Goal: Information Seeking & Learning: Learn about a topic

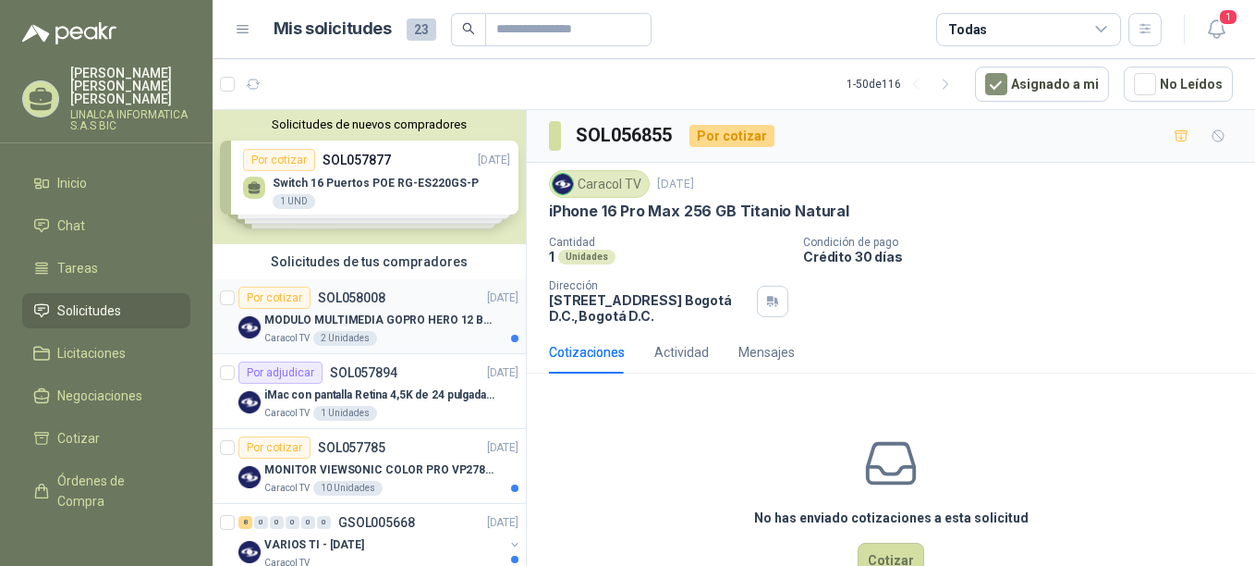
click at [328, 305] on div "Por cotizar SOL058008" at bounding box center [311, 298] width 147 height 22
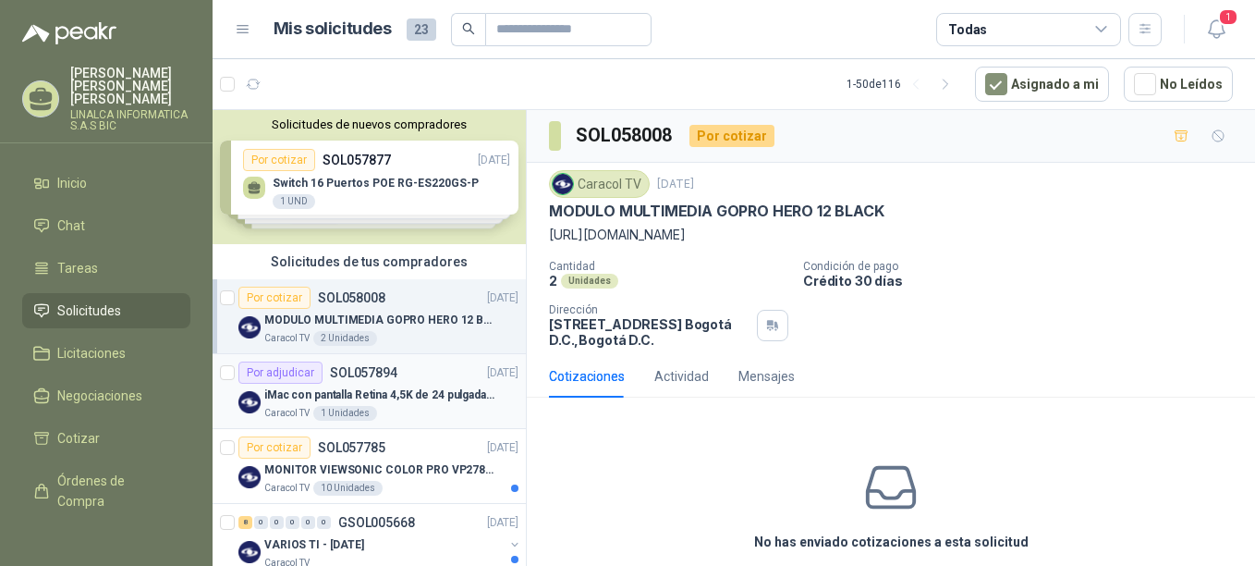
click at [323, 397] on p "iMac con pantalla Retina 4,5K de 24 pulgadas M4" at bounding box center [379, 395] width 230 height 18
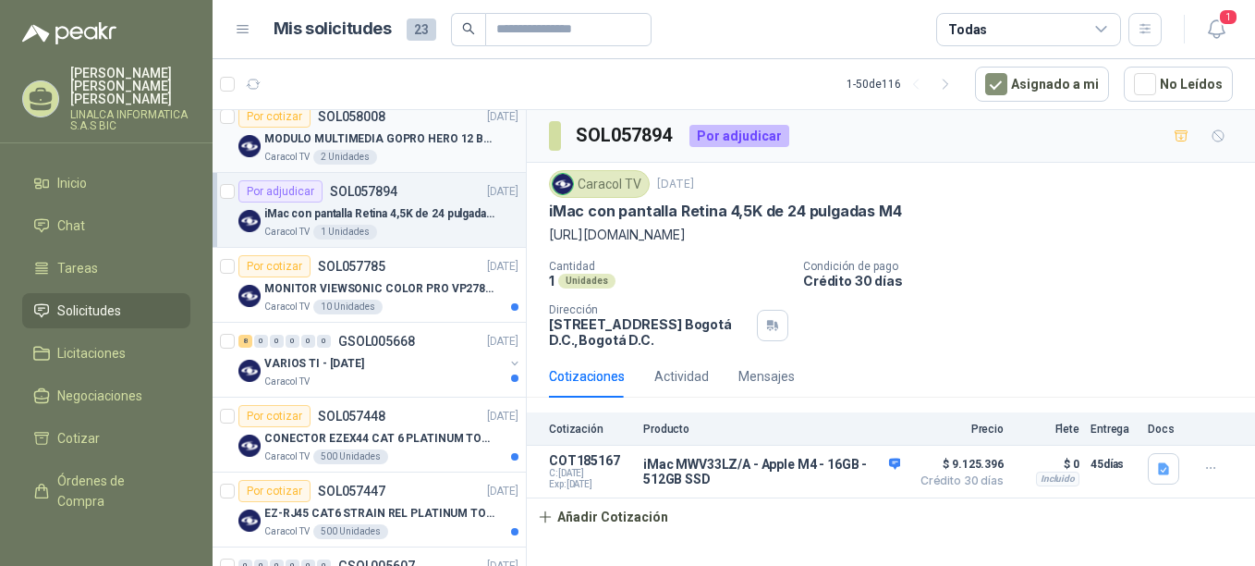
scroll to position [185, 0]
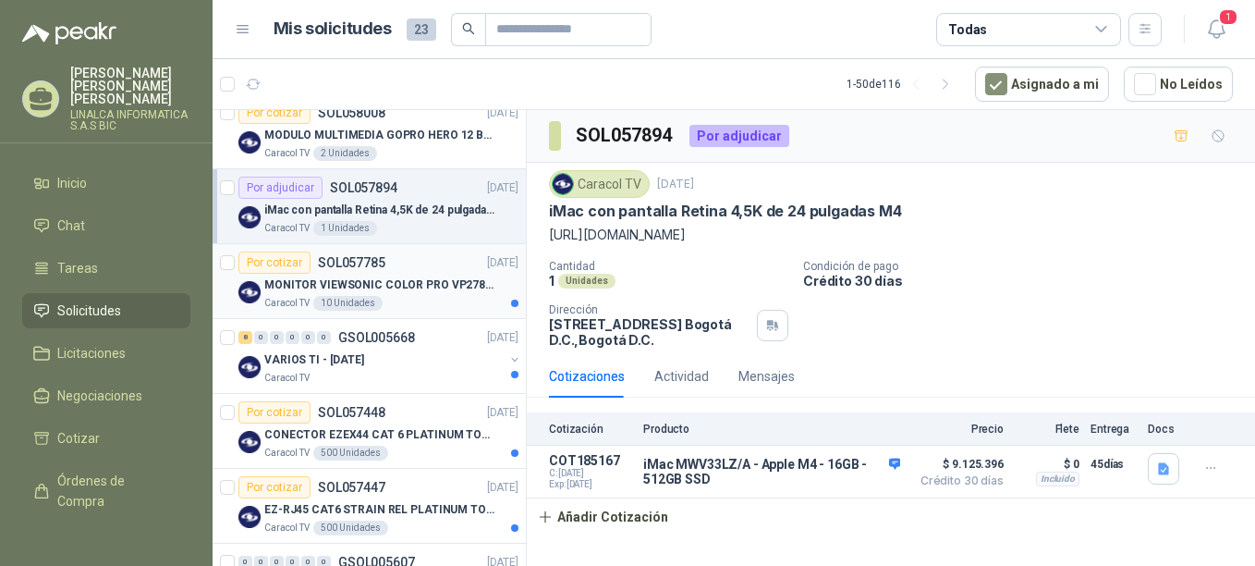
click at [404, 281] on p "MONITOR VIEWSONIC COLOR PRO VP2786-4K" at bounding box center [379, 285] width 230 height 18
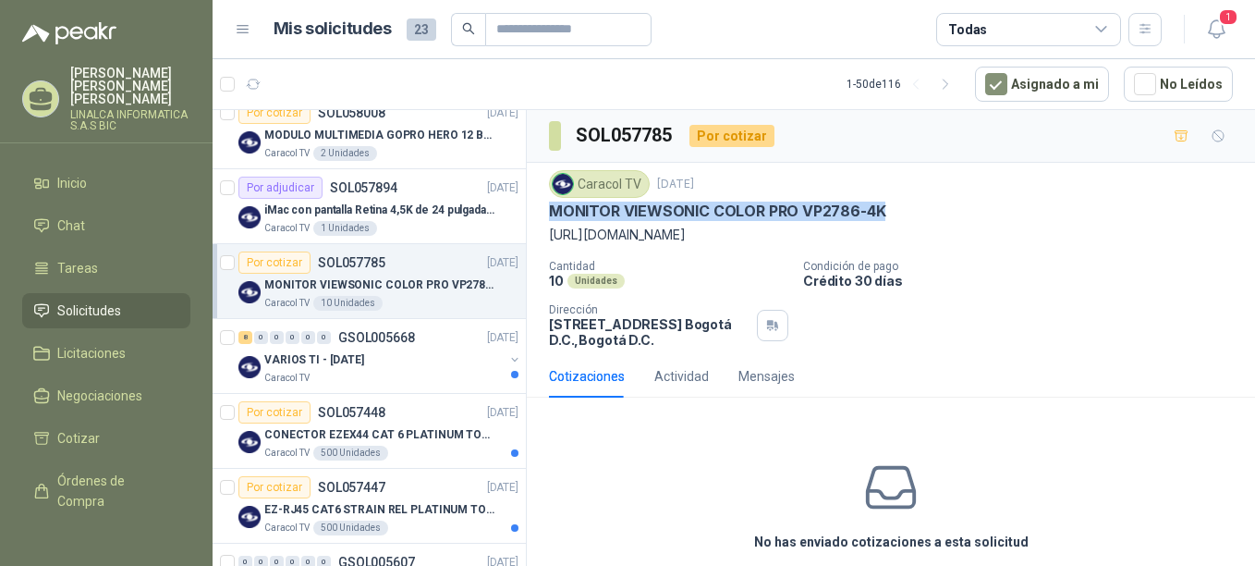
drag, startPoint x: 551, startPoint y: 210, endPoint x: 887, endPoint y: 206, distance: 336.5
click at [887, 206] on div "MONITOR VIEWSONIC COLOR PRO VP2786-4K" at bounding box center [891, 210] width 684 height 19
copy p "MONITOR VIEWSONIC COLOR PRO VP2786-4K"
click at [400, 369] on div "VARIOS TI - [DATE]" at bounding box center [383, 359] width 239 height 22
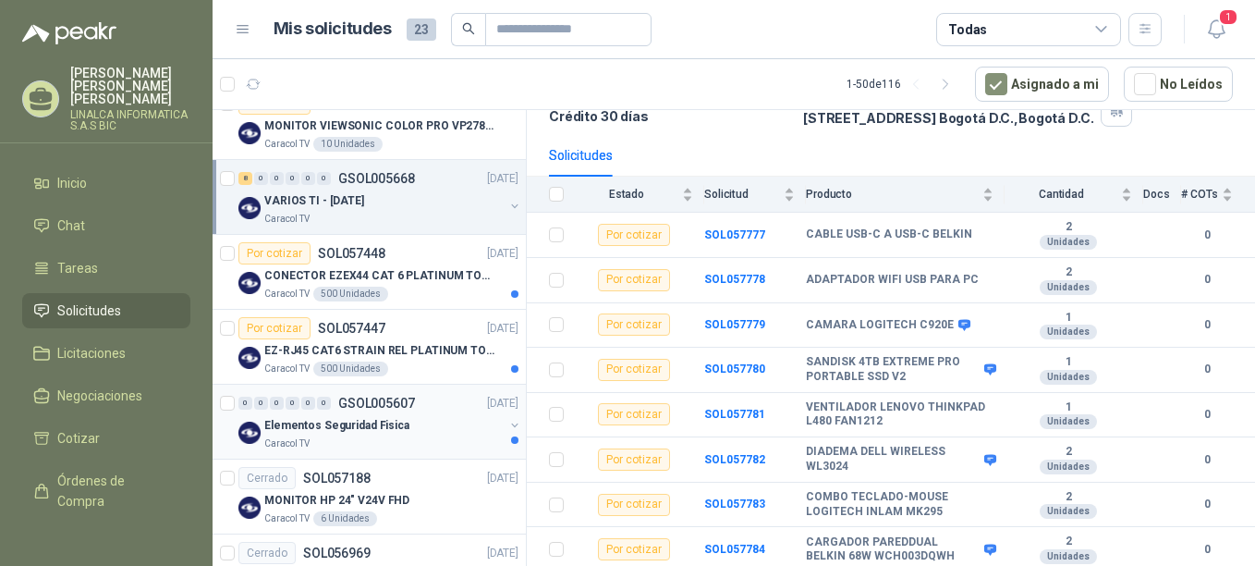
scroll to position [370, 0]
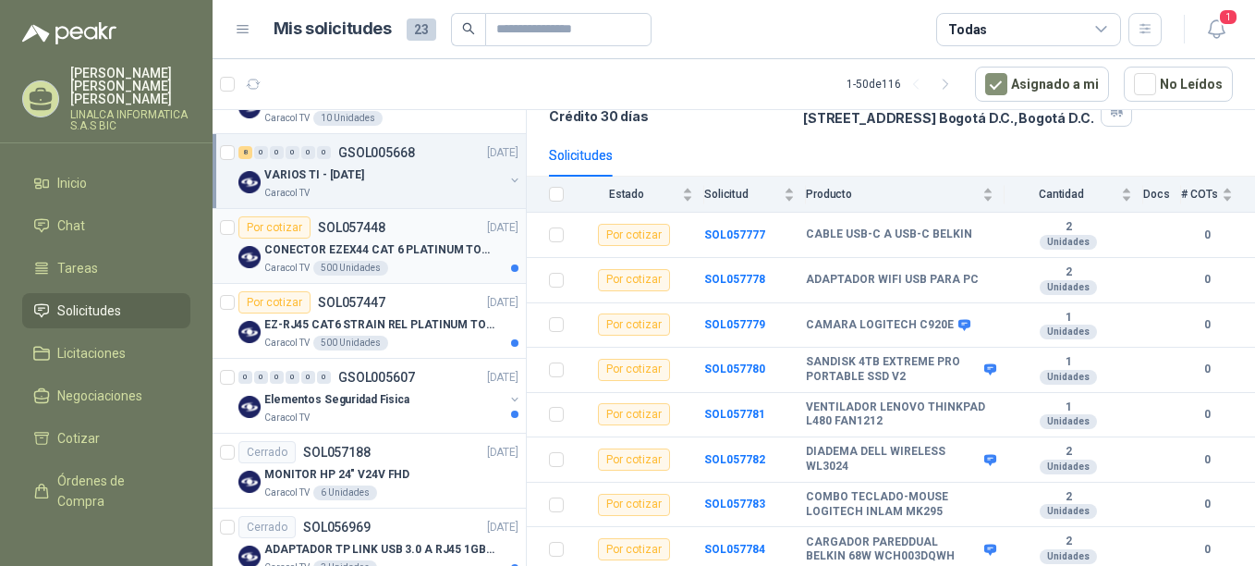
click at [340, 250] on p "CONECTOR EZEX44 CAT 6 PLATINUM TOOLS" at bounding box center [379, 250] width 230 height 18
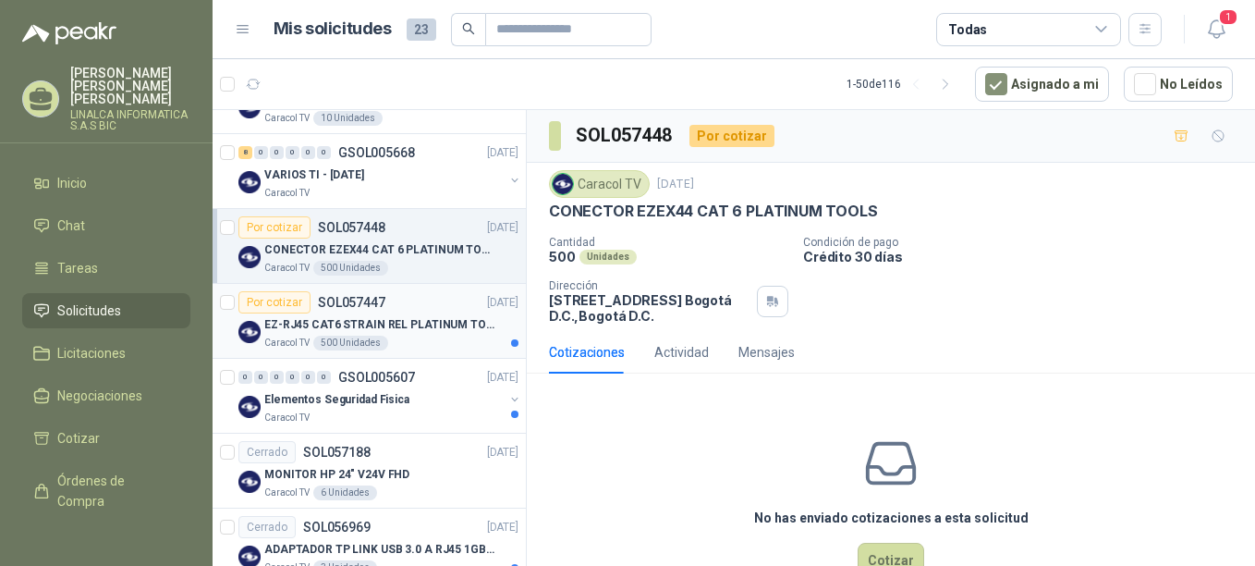
click at [335, 323] on p "EZ-RJ45 CAT6 STRAIN REL PLATINUM TOOLS" at bounding box center [379, 325] width 230 height 18
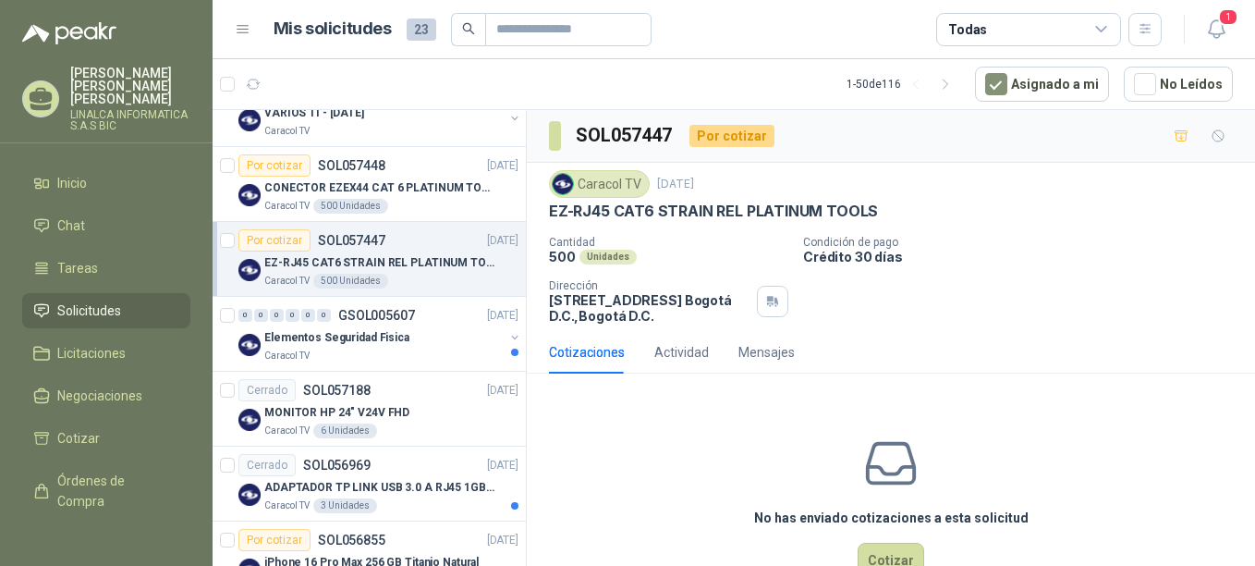
scroll to position [462, 0]
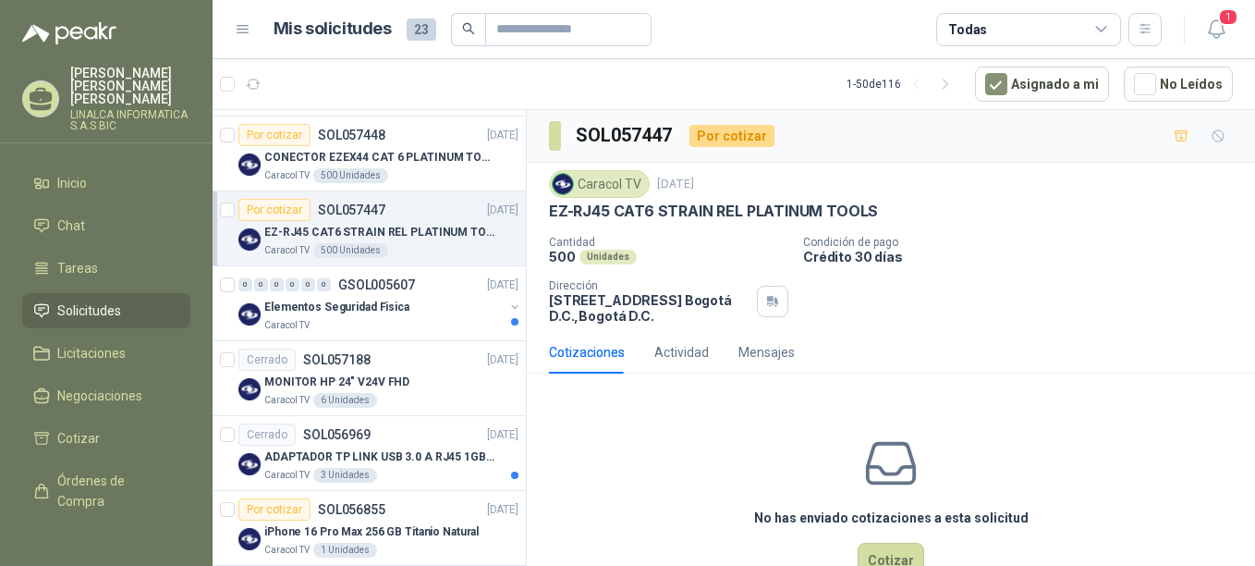
click at [335, 324] on div "Caracol TV" at bounding box center [383, 325] width 239 height 15
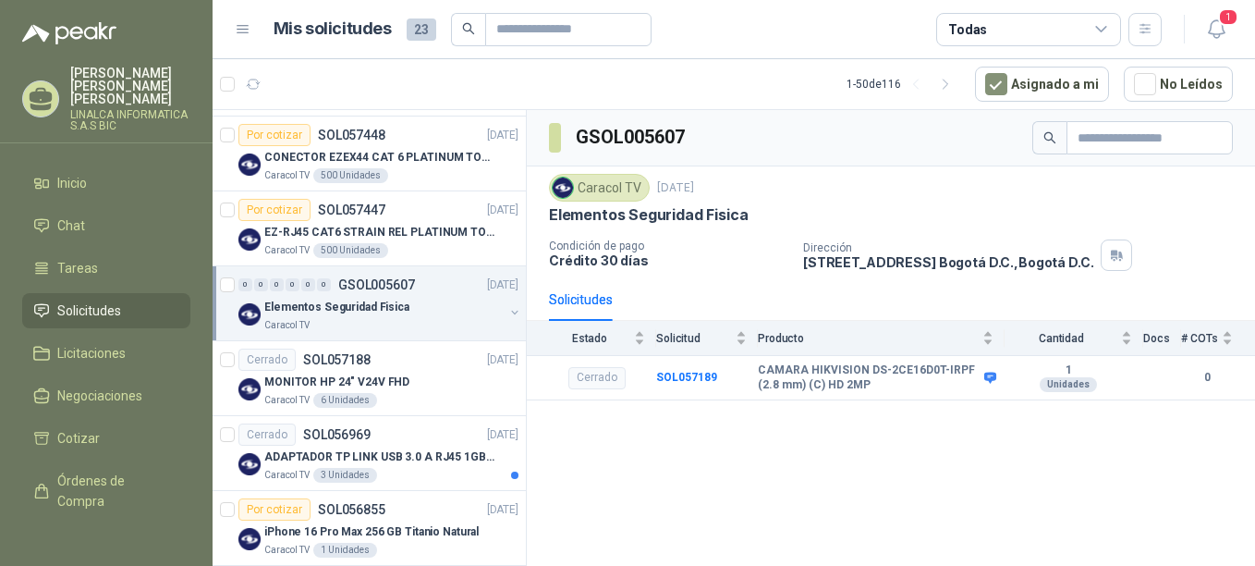
click at [346, 316] on div "Elementos Seguridad Fisica" at bounding box center [383, 307] width 239 height 22
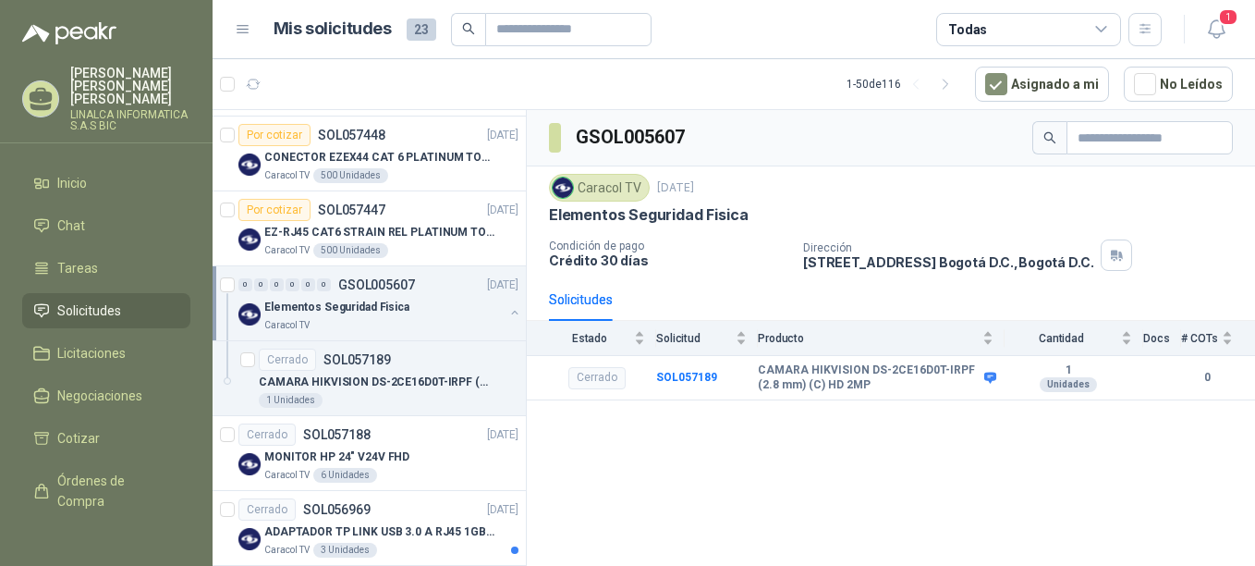
click at [346, 316] on div "Elementos Seguridad Fisica" at bounding box center [383, 307] width 239 height 22
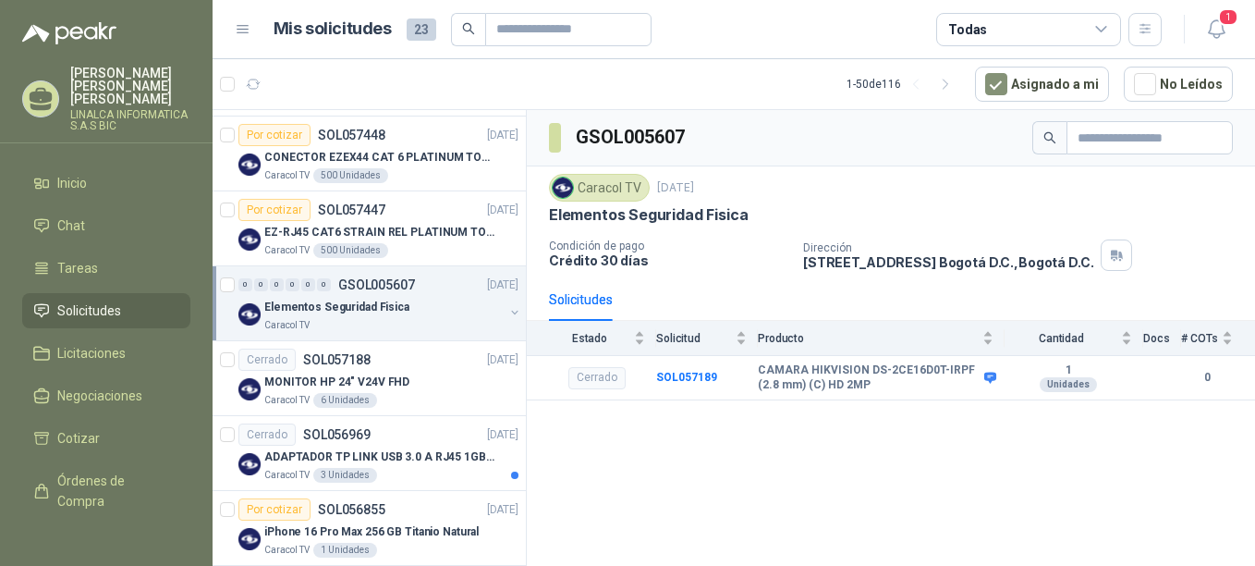
click at [347, 309] on p "Elementos Seguridad Fisica" at bounding box center [336, 308] width 145 height 18
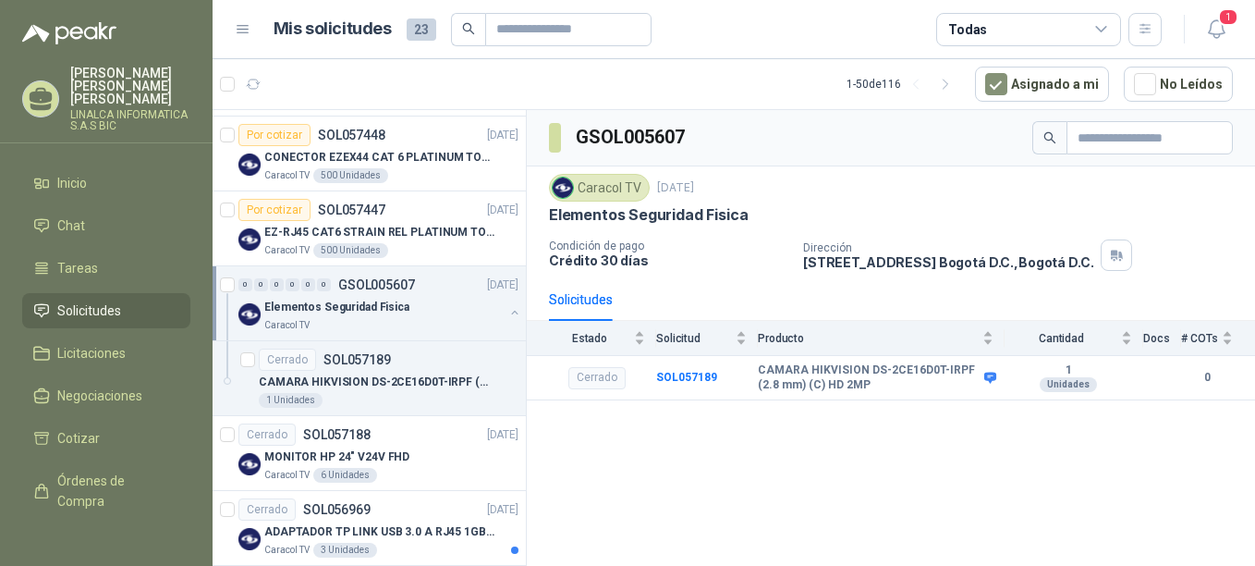
click at [347, 309] on p "Elementos Seguridad Fisica" at bounding box center [336, 308] width 145 height 18
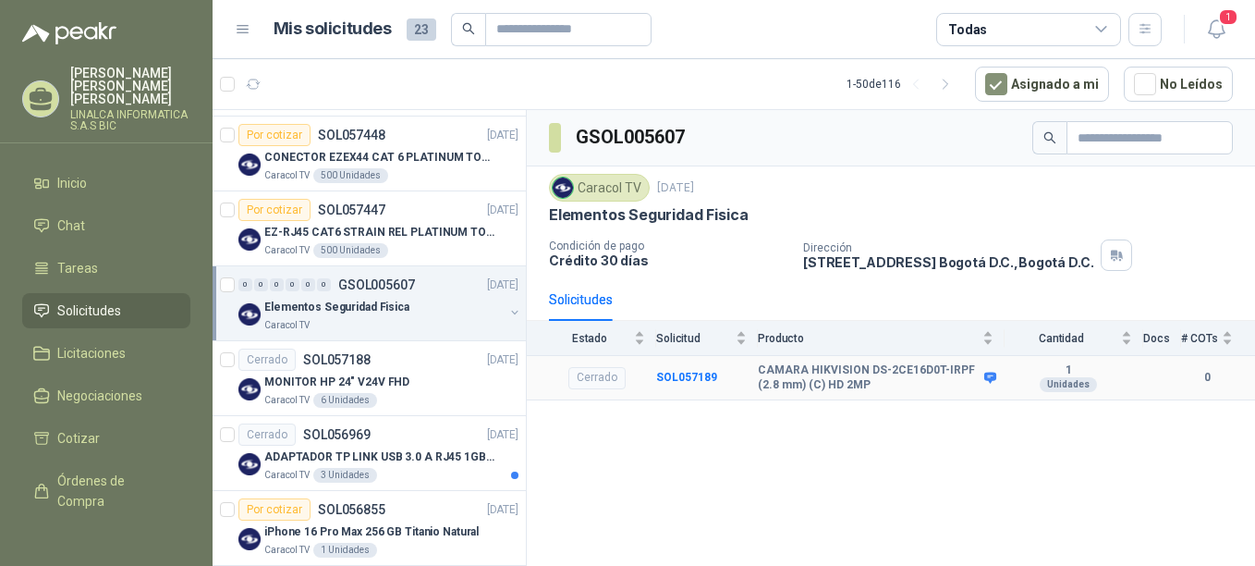
click at [764, 373] on b "CAMARA HIKVISION DS-2CE16D0T-IRPF (2.8 mm) (C) HD 2MP" at bounding box center [869, 377] width 222 height 29
drag, startPoint x: 761, startPoint y: 369, endPoint x: 875, endPoint y: 390, distance: 116.6
click at [875, 390] on b "CAMARA HIKVISION DS-2CE16D0T-IRPF (2.8 mm) (C) HD 2MP" at bounding box center [869, 377] width 222 height 29
drag, startPoint x: 875, startPoint y: 390, endPoint x: 838, endPoint y: 378, distance: 38.9
drag, startPoint x: 838, startPoint y: 378, endPoint x: 689, endPoint y: 380, distance: 148.8
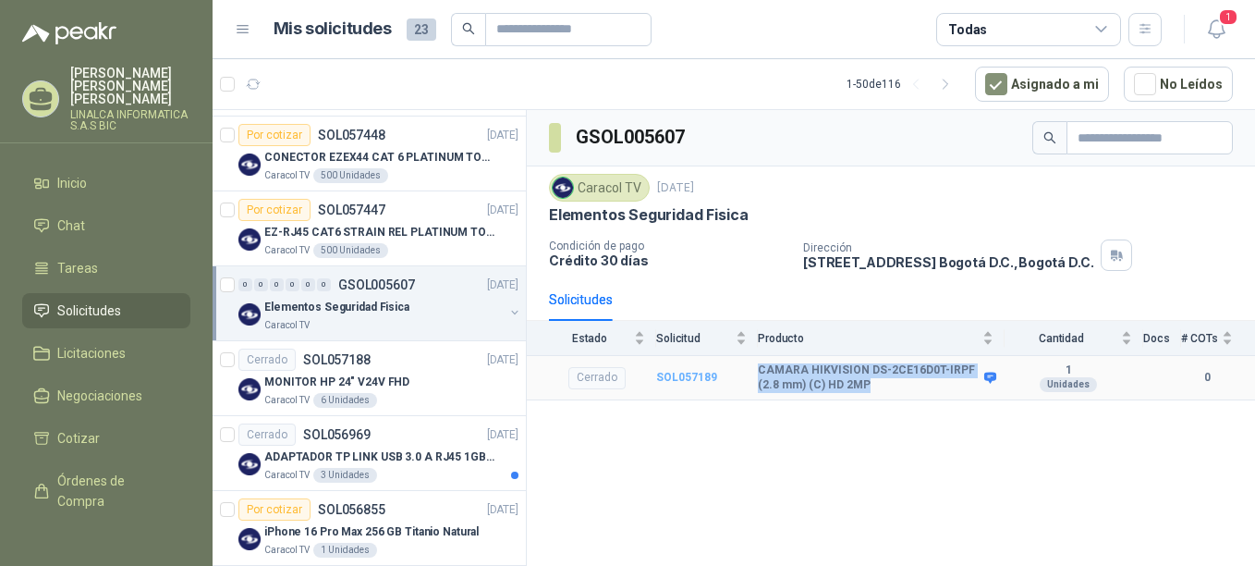
click at [689, 380] on b "SOL057189" at bounding box center [686, 377] width 61 height 13
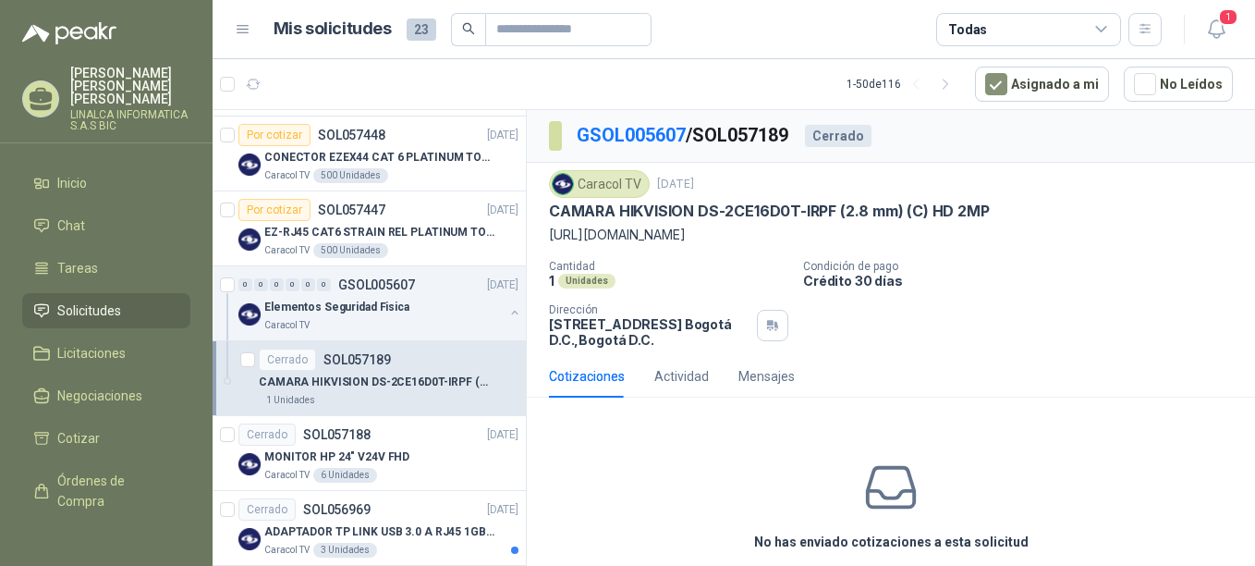
click at [632, 240] on p "[URL][DOMAIN_NAME]" at bounding box center [891, 235] width 684 height 20
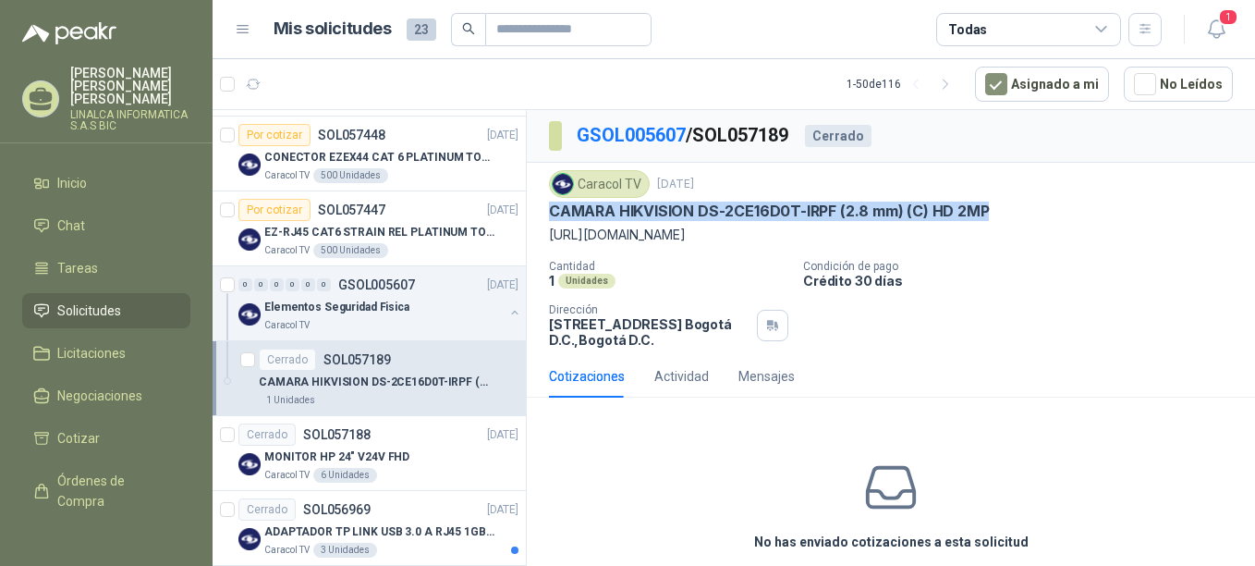
drag, startPoint x: 548, startPoint y: 209, endPoint x: 1004, endPoint y: 213, distance: 455.7
click at [1004, 213] on div "Caracol TV [DATE] CAMARA HIKVISION DS-2CE16D0T-IRPF (2.8 mm) (C) HD 2MP [URL][D…" at bounding box center [891, 259] width 728 height 192
drag, startPoint x: 1004, startPoint y: 213, endPoint x: 962, endPoint y: 213, distance: 41.6
copy p "CAMARA HIKVISION DS-2CE16D0T-IRPF (2.8 mm) (C) HD 2MP"
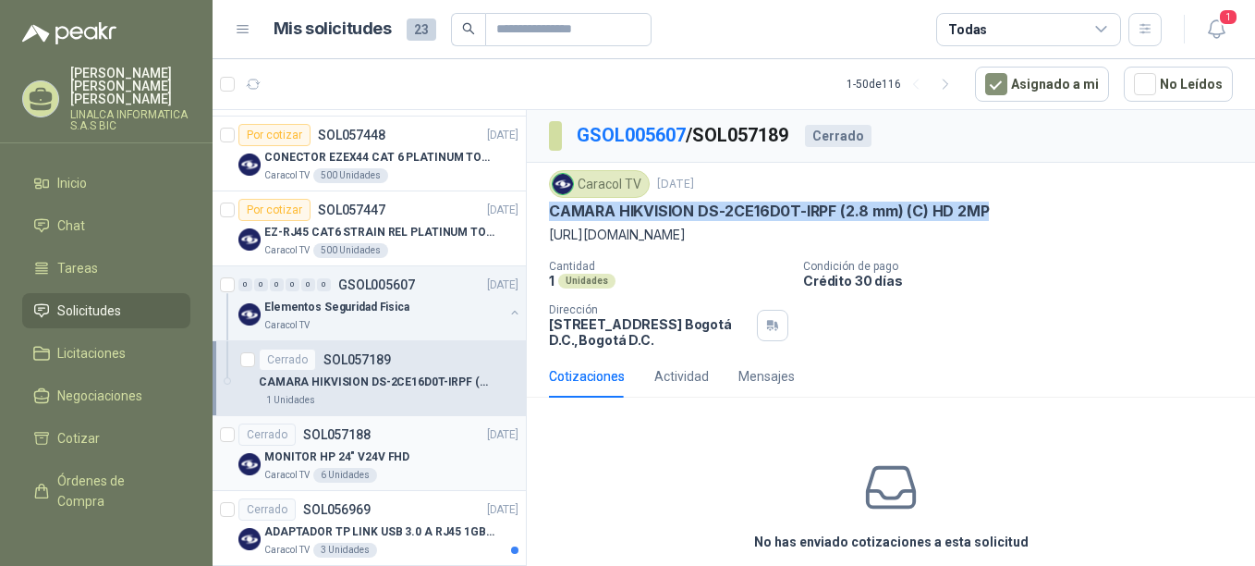
click at [331, 446] on div "MONITOR HP 24" V24V FHD" at bounding box center [391, 456] width 254 height 22
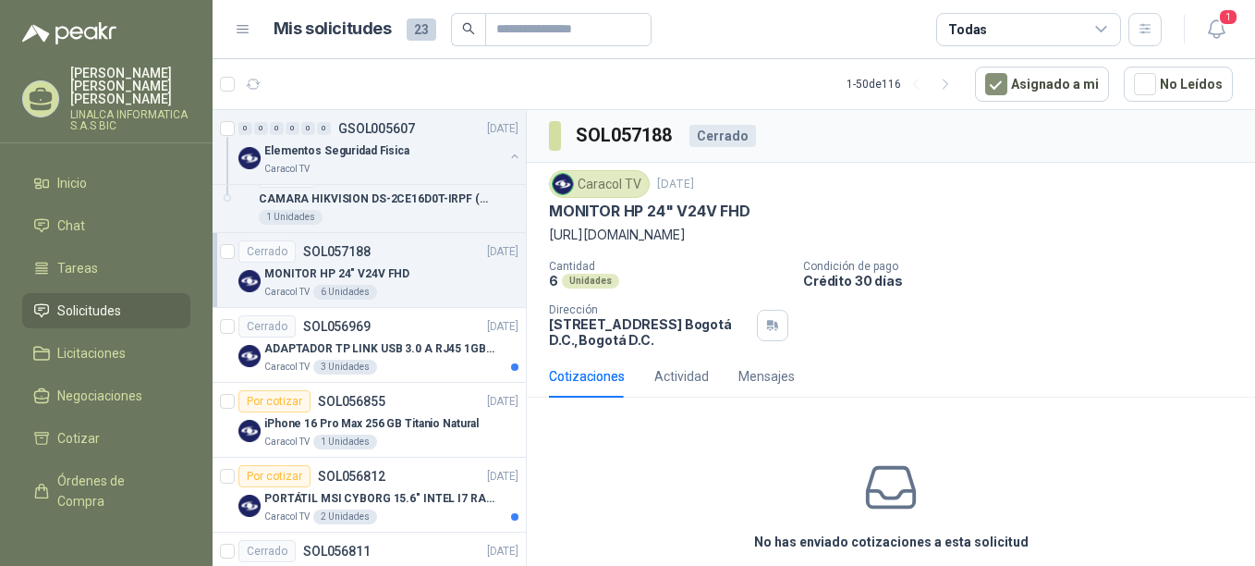
scroll to position [647, 0]
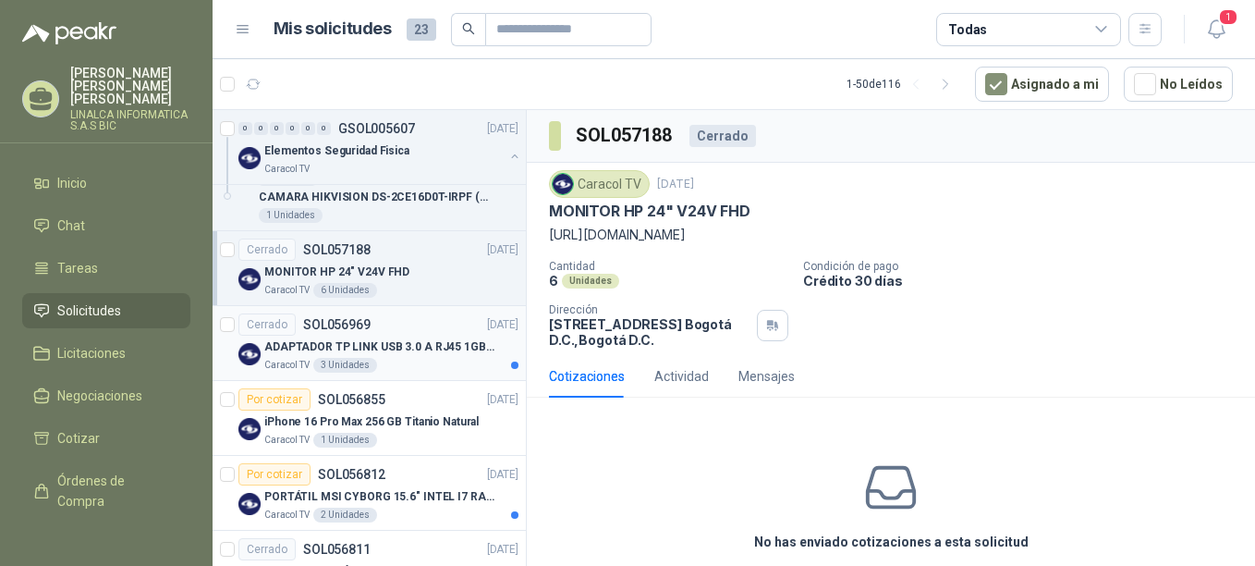
click at [336, 348] on p "ADAPTADOR TP LINK USB 3.0 A RJ45 1GB WINDOWS" at bounding box center [379, 347] width 230 height 18
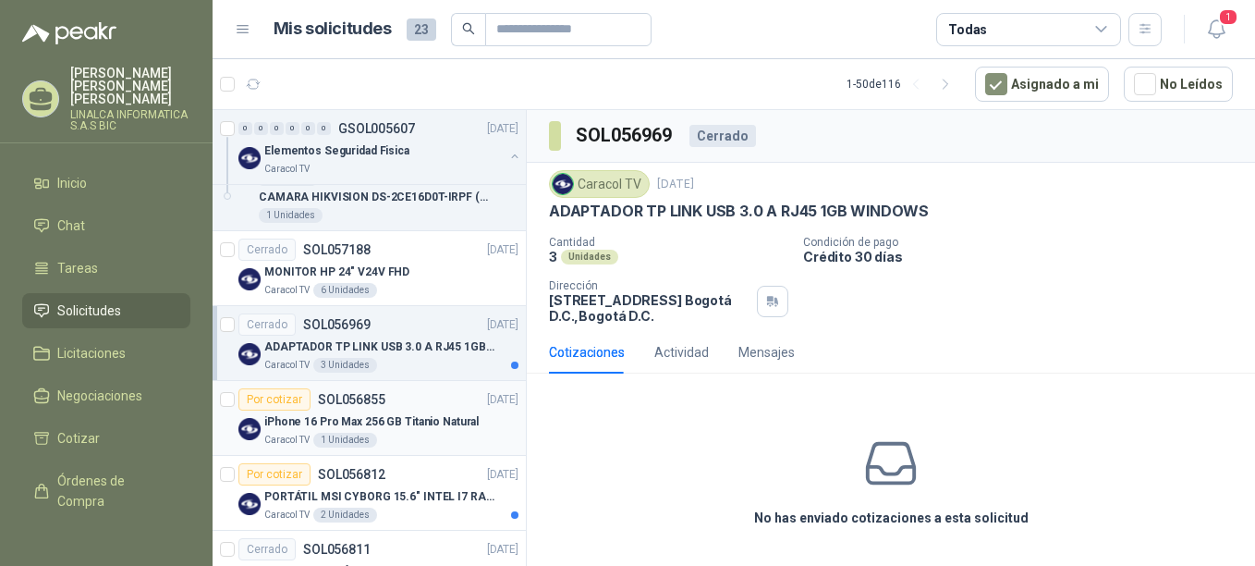
click at [336, 417] on p "iPhone 16 Pro Max 256 GB Titanio Natural" at bounding box center [371, 422] width 214 height 18
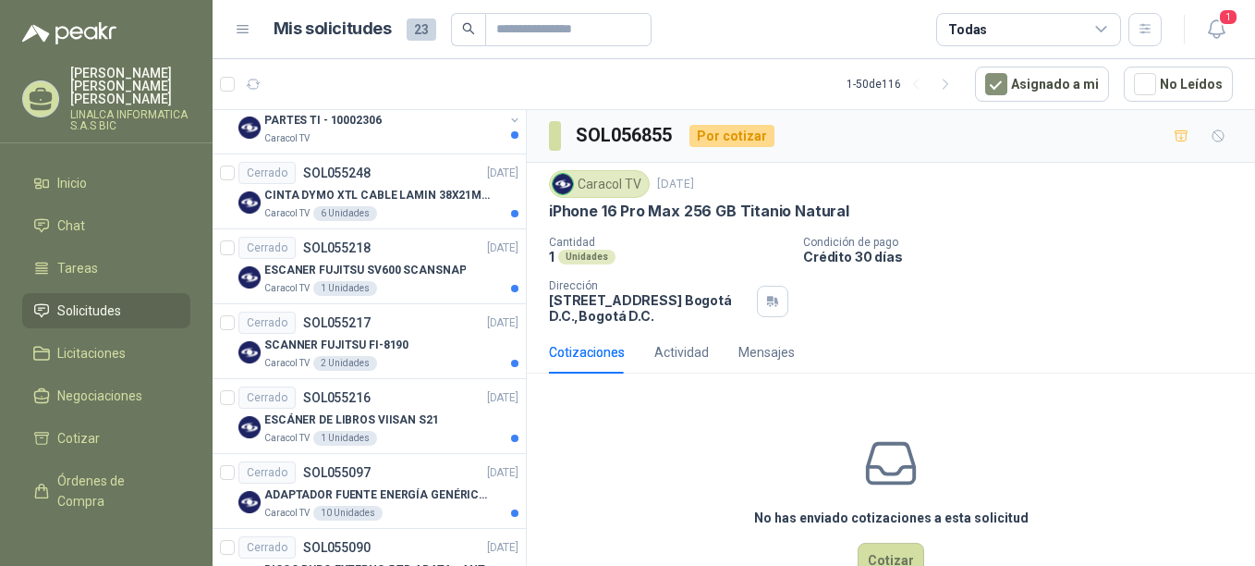
scroll to position [1849, 0]
